Goal: Share content: Share content

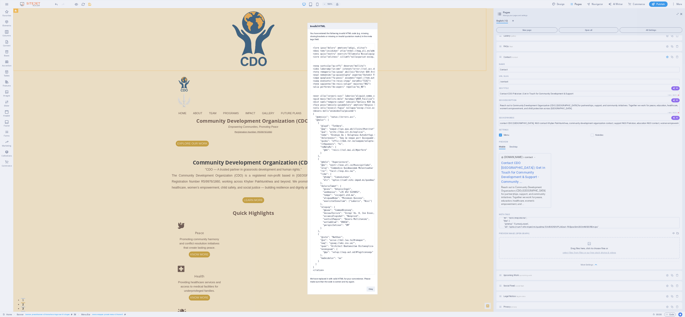
scroll to position [195, 0]
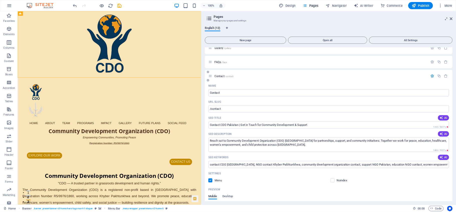
scroll to position [195, 0]
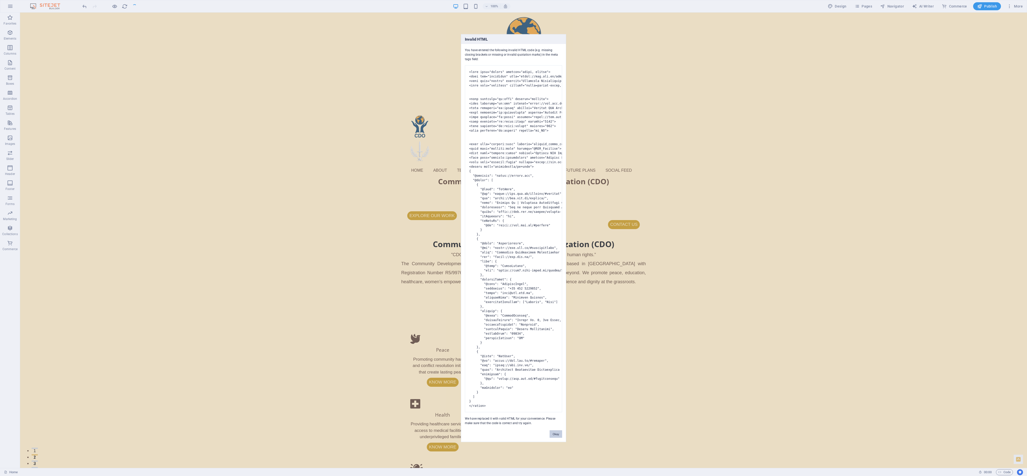
drag, startPoint x: 553, startPoint y: 441, endPoint x: 546, endPoint y: 406, distance: 35.0
click at [513, 238] on button "Okay" at bounding box center [556, 434] width 13 height 8
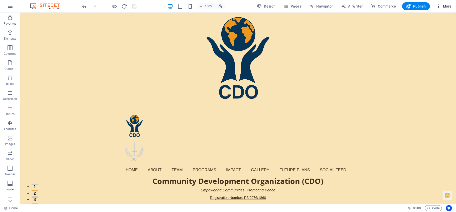
click at [446, 6] on span "More" at bounding box center [444, 6] width 16 height 5
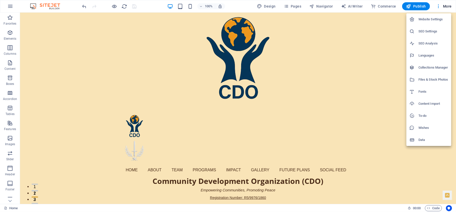
click at [428, 77] on h6 "Files & Stock Photos" at bounding box center [434, 79] width 30 height 6
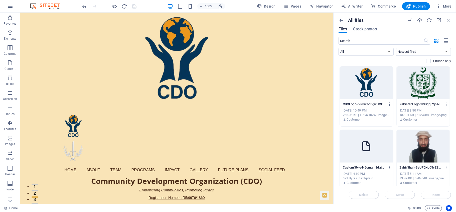
drag, startPoint x: 451, startPoint y: 75, endPoint x: 451, endPoint y: 91, distance: 15.5
click at [451, 91] on div "Drop files here to upload them instantly CDOLogo--VP3wbnBgwUCFmTMXeHAKw.png CDO…" at bounding box center [395, 125] width 113 height 119
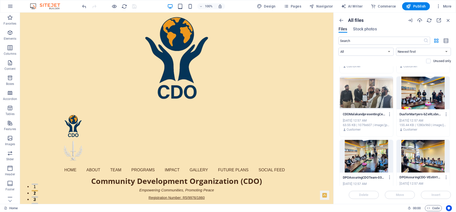
scroll to position [624, 0]
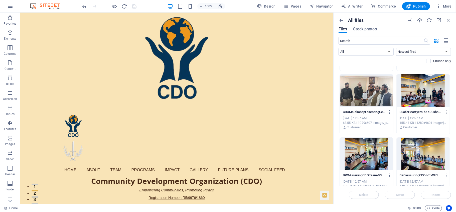
click at [446, 111] on icon "button" at bounding box center [446, 112] width 5 height 5
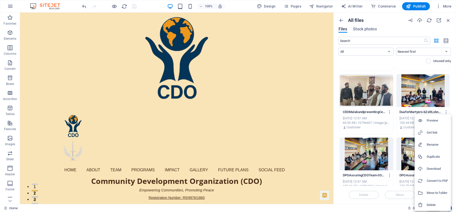
click at [436, 132] on h6 "Get link" at bounding box center [437, 132] width 21 height 6
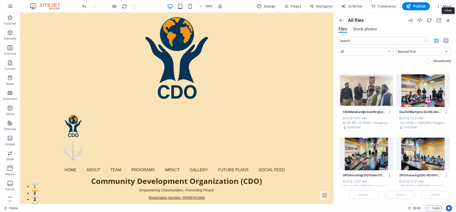
click at [449, 19] on icon "button" at bounding box center [449, 21] width 6 height 6
